Goal: Transaction & Acquisition: Purchase product/service

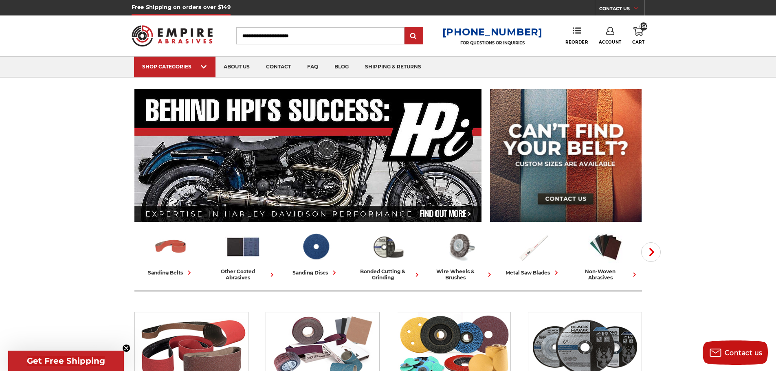
click at [344, 34] on input "Search" at bounding box center [320, 35] width 168 height 17
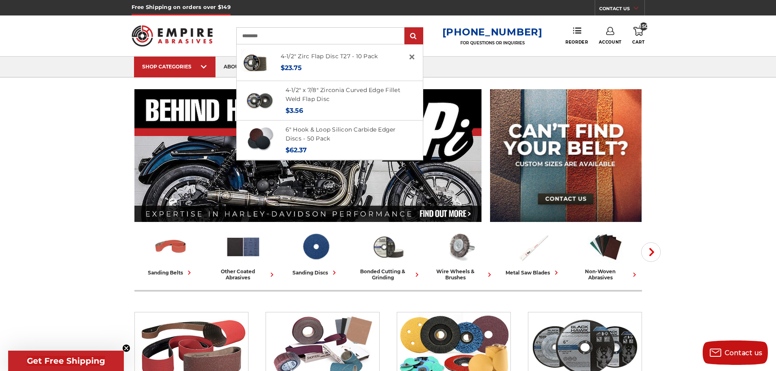
type input "*********"
click at [406, 28] on input "submit" at bounding box center [414, 36] width 16 height 16
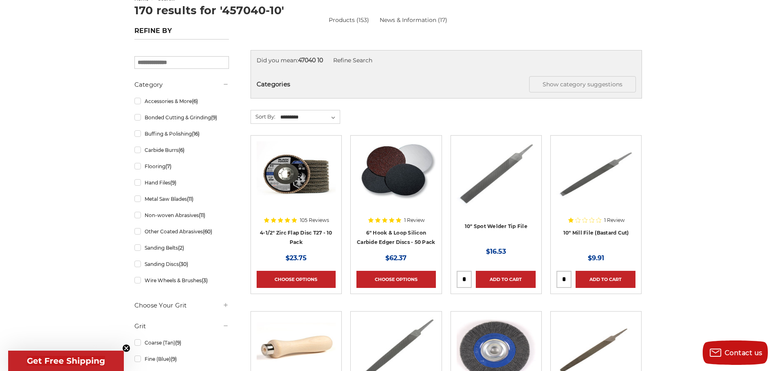
scroll to position [97, 0]
click at [300, 229] on div at bounding box center [296, 193] width 79 height 104
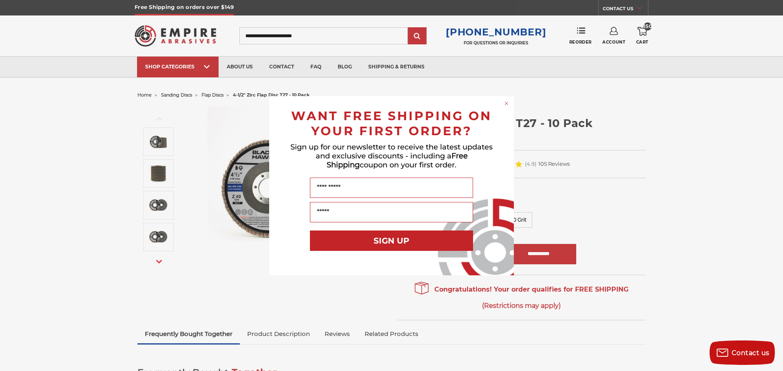
click at [506, 107] on circle "Close dialog" at bounding box center [507, 103] width 8 height 8
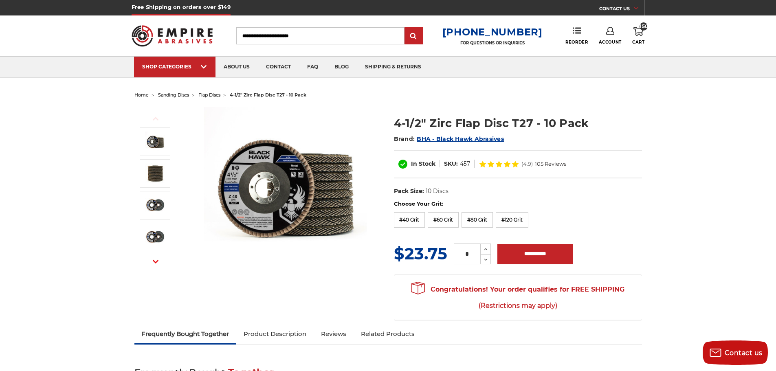
click at [642, 31] on icon at bounding box center [639, 31] width 10 height 9
click at [412, 221] on label "#40 Grit" at bounding box center [409, 219] width 31 height 15
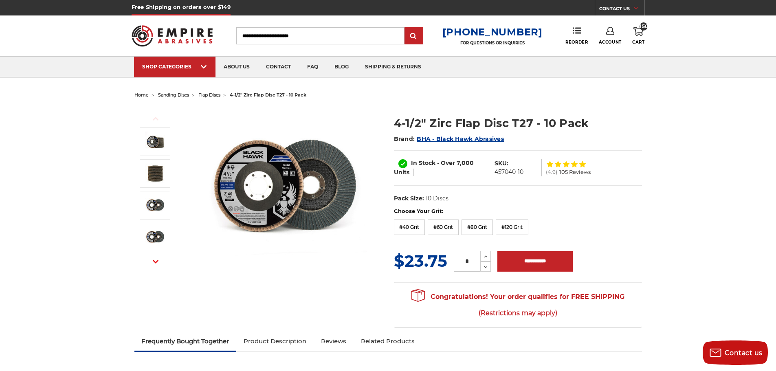
click at [640, 37] on link "150 Cart" at bounding box center [639, 36] width 12 height 18
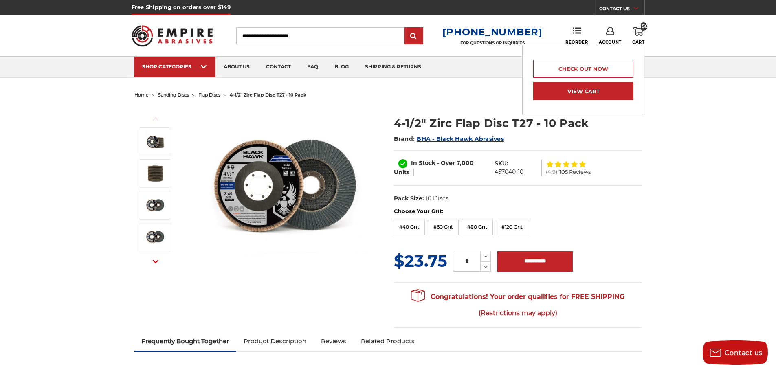
click at [586, 89] on link "View Cart" at bounding box center [584, 91] width 100 height 18
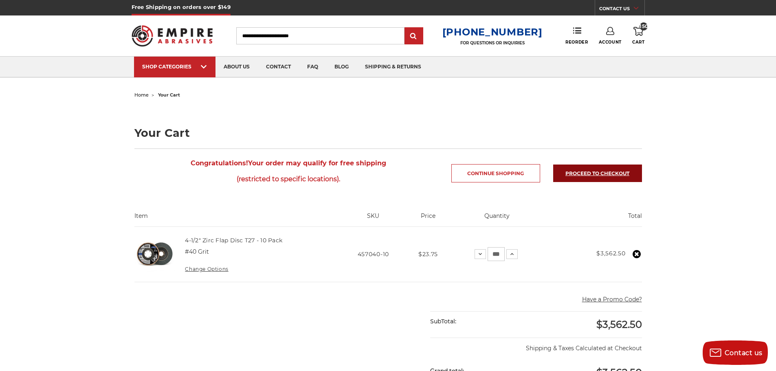
click at [609, 177] on link "Proceed to checkout" at bounding box center [598, 174] width 89 height 18
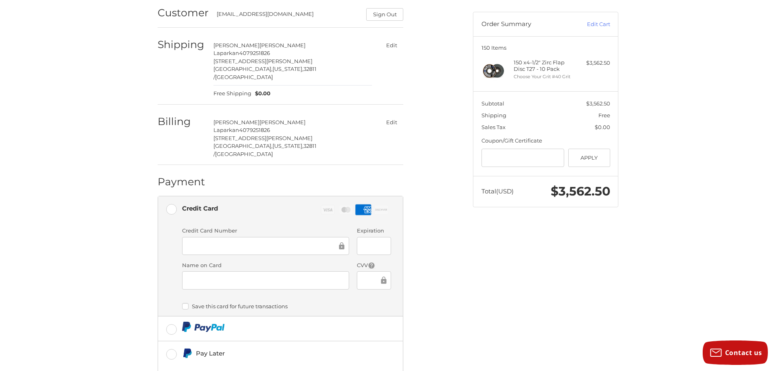
scroll to position [71, 0]
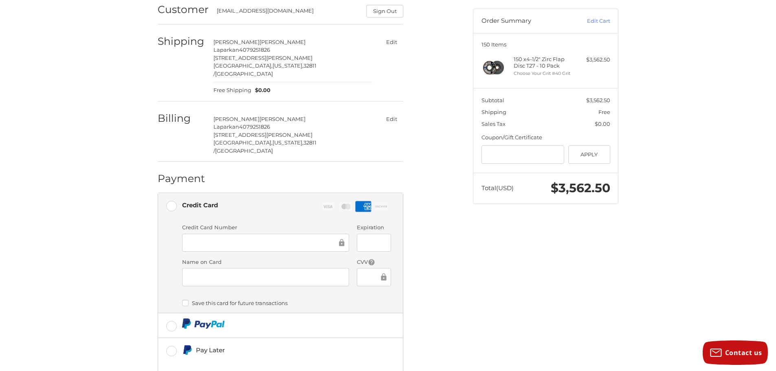
click at [132, 312] on div "Customer singhsarah89@yahoo.com Sign Out Shipping Sarah Singh Laparkan 40792518…" at bounding box center [388, 222] width 776 height 459
click at [496, 279] on div "Customer singhsarah89@yahoo.com Sign Out Shipping Sarah Singh Laparkan 40792518…" at bounding box center [388, 222] width 489 height 459
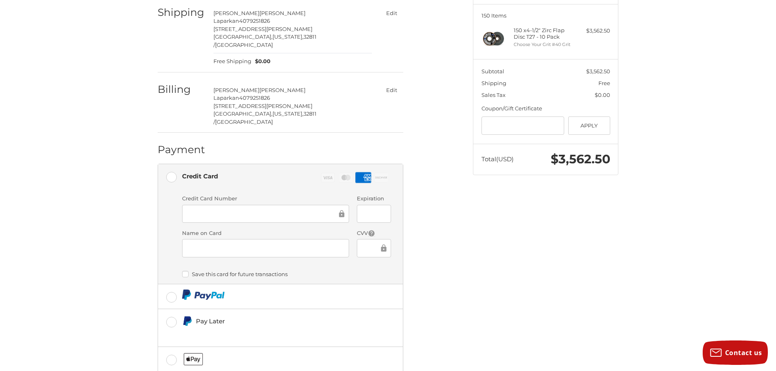
scroll to position [135, 0]
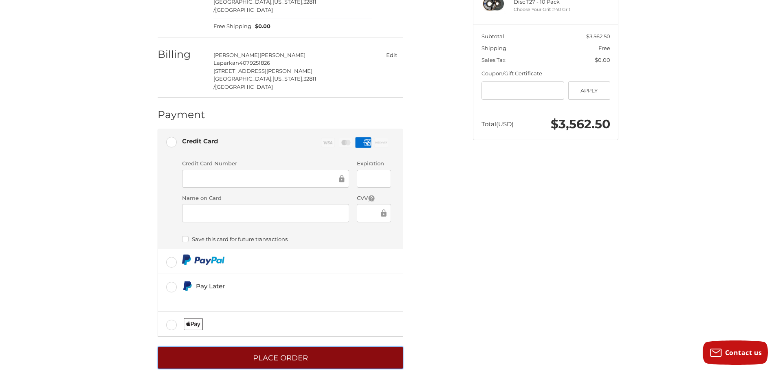
click at [362, 347] on button "Place Order" at bounding box center [281, 358] width 246 height 22
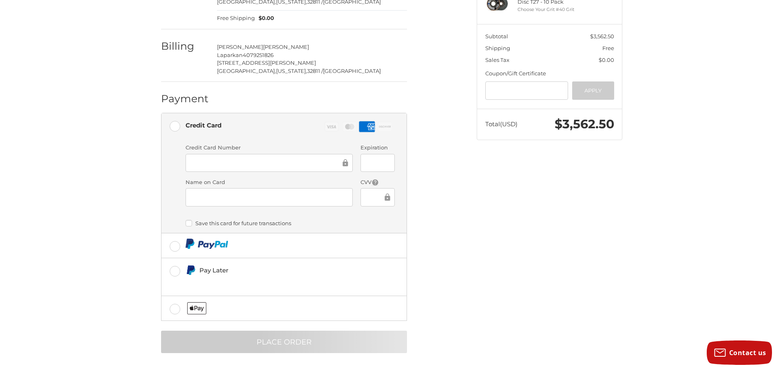
scroll to position [0, 0]
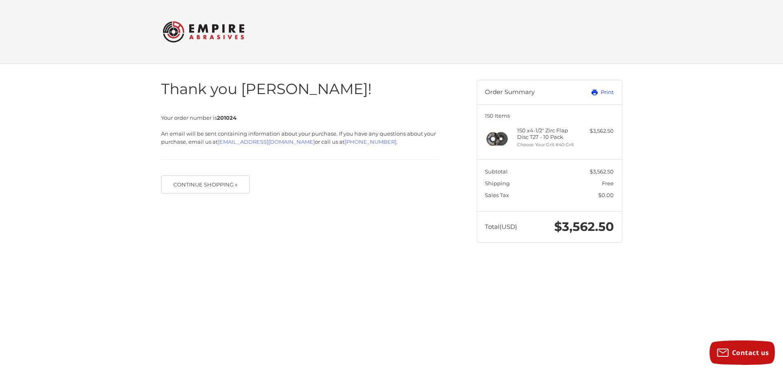
click at [598, 91] on link "Print" at bounding box center [593, 92] width 40 height 8
click at [201, 175] on div "Thank you Sarah! Your order number is 201024 An email will be sent containing i…" at bounding box center [300, 132] width 278 height 137
click at [201, 183] on button "Continue Shopping »" at bounding box center [205, 185] width 89 height 18
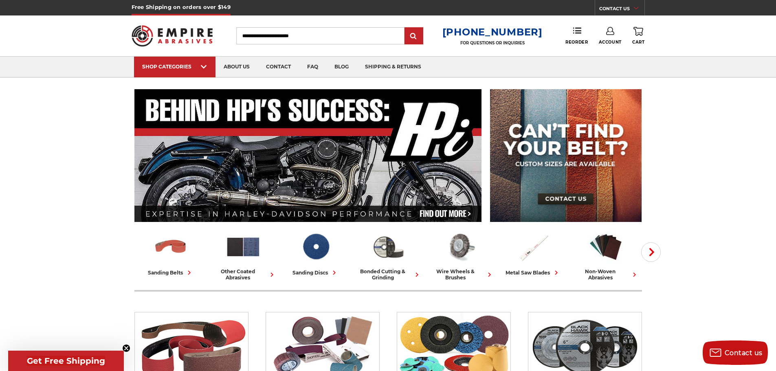
click at [600, 37] on link "Account" at bounding box center [610, 36] width 23 height 18
click at [611, 54] on link "Account" at bounding box center [610, 52] width 58 height 15
